Goal: Transaction & Acquisition: Purchase product/service

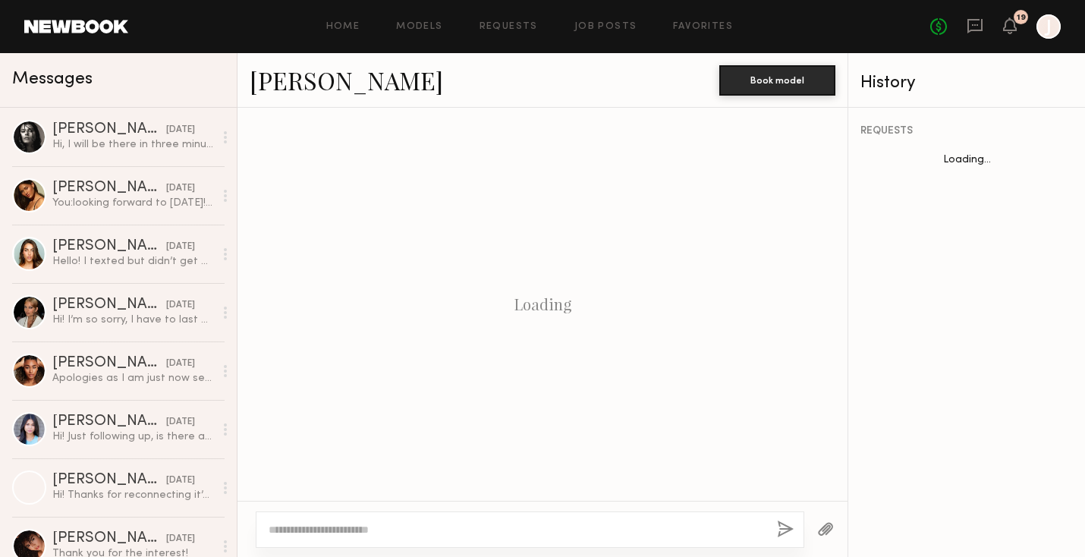
scroll to position [489, 0]
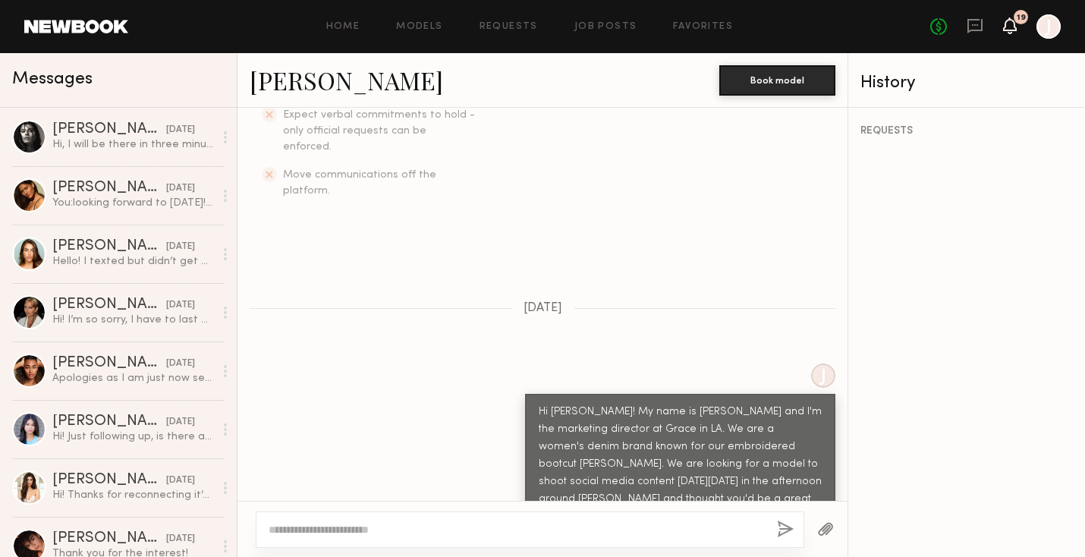
click at [1013, 29] on icon at bounding box center [1010, 25] width 12 height 11
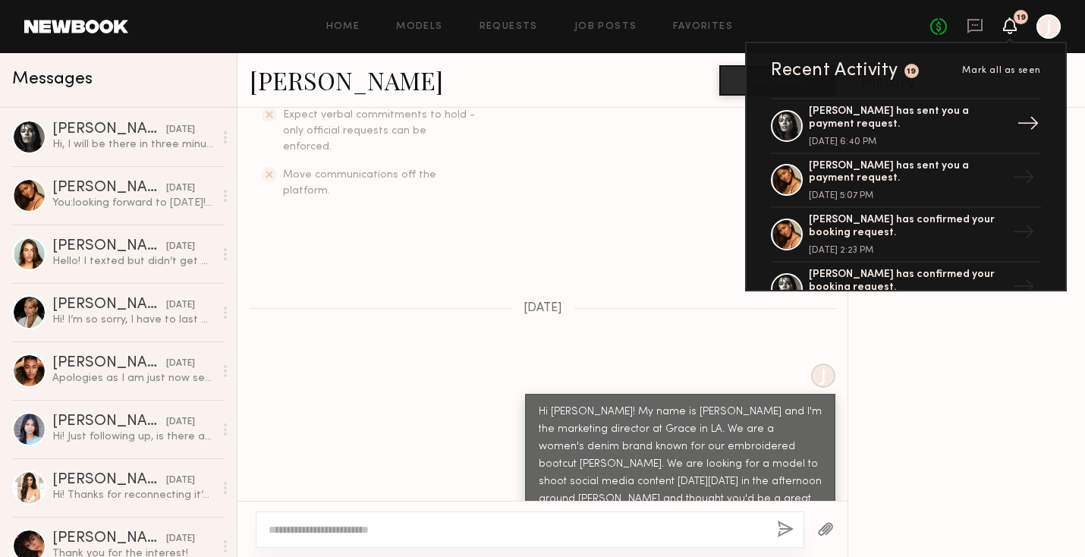
click at [931, 129] on div "[PERSON_NAME] has sent you a payment request." at bounding box center [907, 118] width 197 height 26
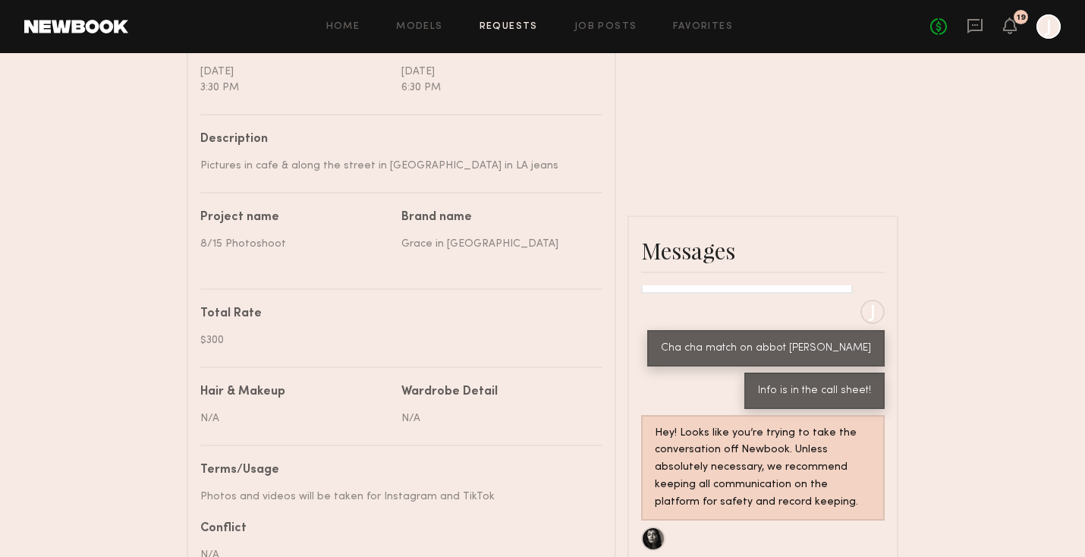
scroll to position [602, 0]
click at [257, 495] on div "Photos and videos will be taken for Instagram and TikTok" at bounding box center [395, 496] width 391 height 16
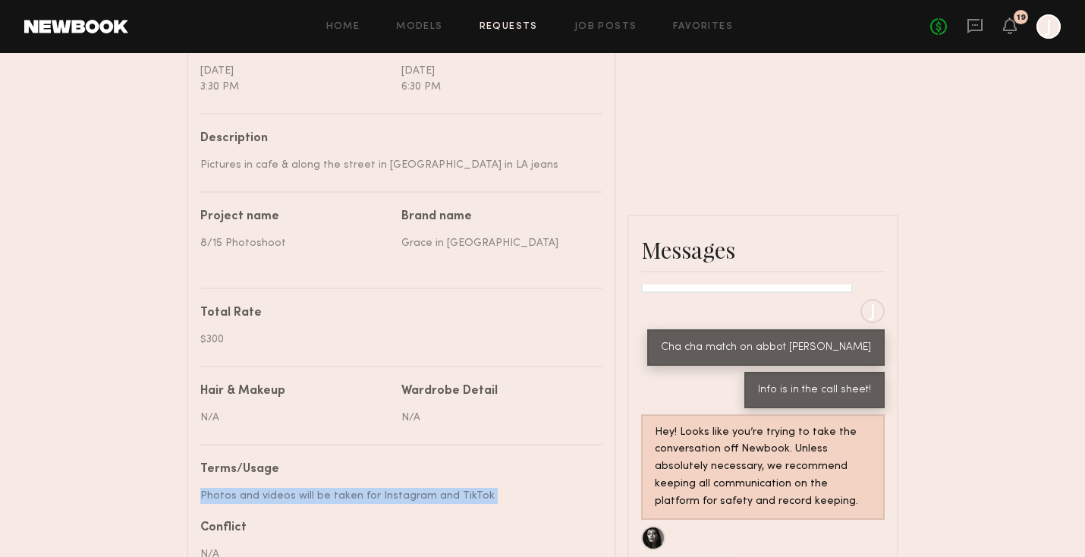
click at [257, 495] on div "Photos and videos will be taken for Instagram and TikTok" at bounding box center [395, 496] width 391 height 16
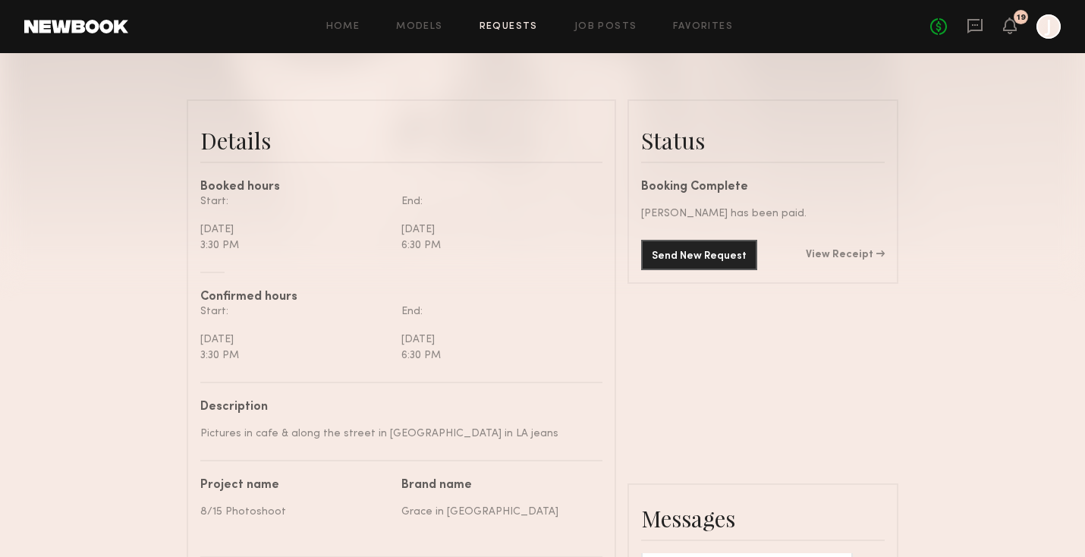
scroll to position [0, 0]
